Goal: Task Accomplishment & Management: Manage account settings

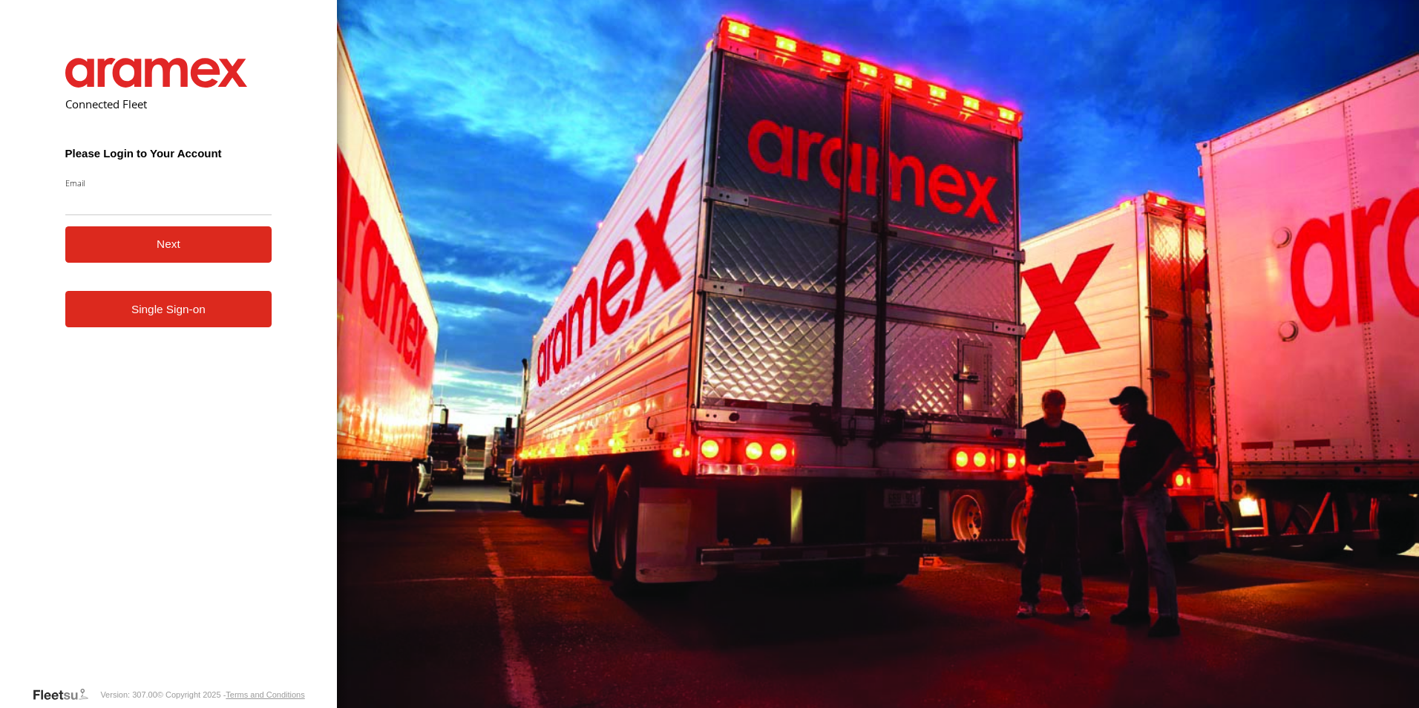
type input "**********"
click at [168, 238] on button "Next" at bounding box center [168, 244] width 207 height 36
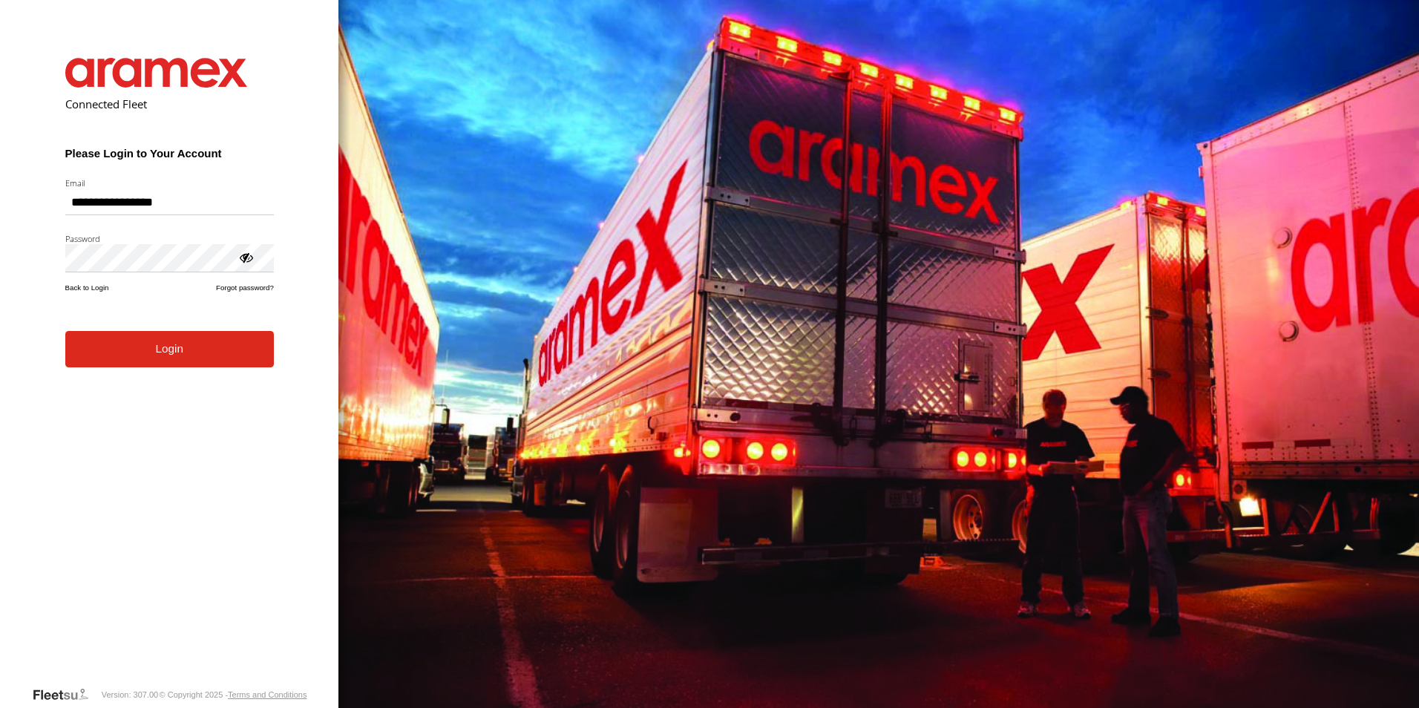
click at [158, 354] on button "Login" at bounding box center [169, 349] width 209 height 36
